Goal: Transaction & Acquisition: Purchase product/service

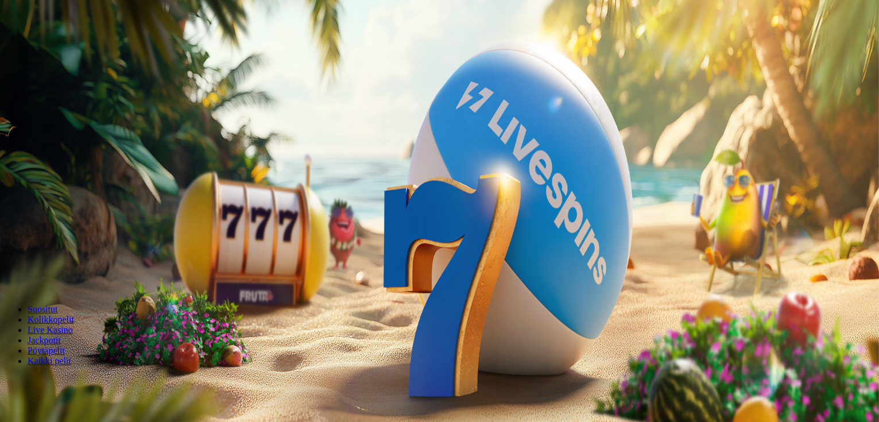
click at [60, 275] on span "Talleta ja pelaa" at bounding box center [34, 279] width 51 height 9
